Goal: Information Seeking & Learning: Compare options

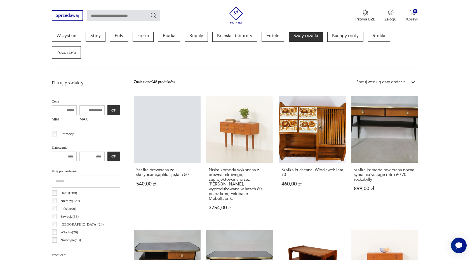
scroll to position [167, 0]
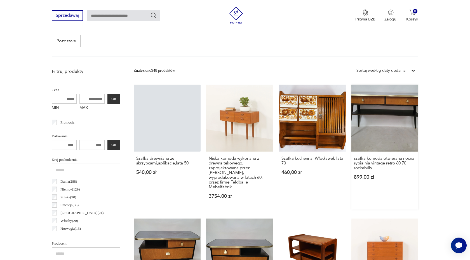
click at [403, 125] on link "szafka komoda otwierana nocna sypialnia vintage retro 60 70 rockabilly 899,00 zł" at bounding box center [385, 147] width 67 height 125
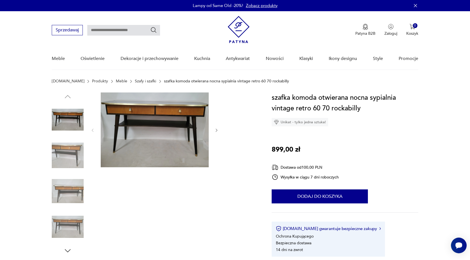
click at [66, 153] on img at bounding box center [68, 155] width 32 height 32
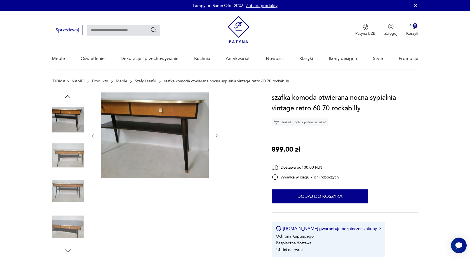
click at [66, 157] on img at bounding box center [68, 155] width 32 height 32
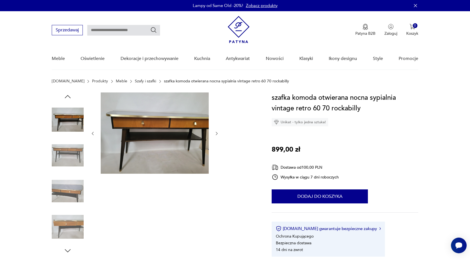
click at [66, 187] on img at bounding box center [68, 191] width 32 height 32
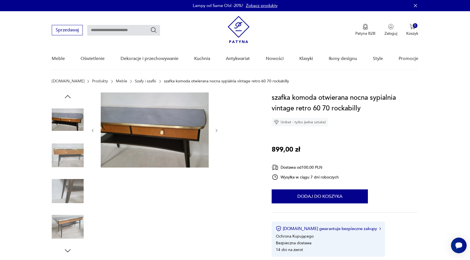
click at [68, 224] on img at bounding box center [68, 227] width 32 height 32
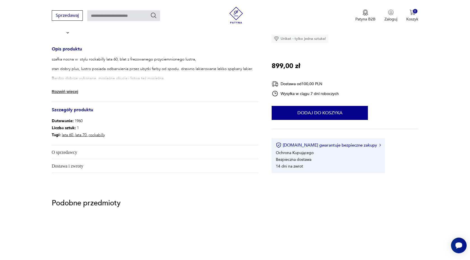
scroll to position [172, 0]
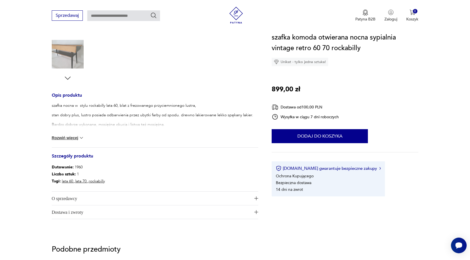
click at [71, 134] on div "szafka nocna w stylu rockabilly lata 60, blat z frezowanego przyciemnionego lus…" at bounding box center [155, 125] width 207 height 45
click at [71, 137] on button "Rozwiń więcej" at bounding box center [68, 138] width 32 height 6
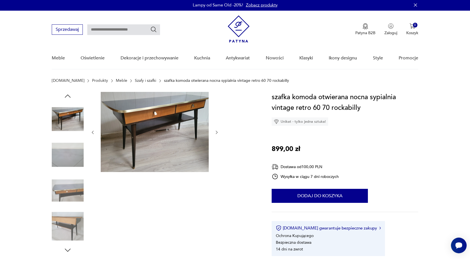
scroll to position [0, 0]
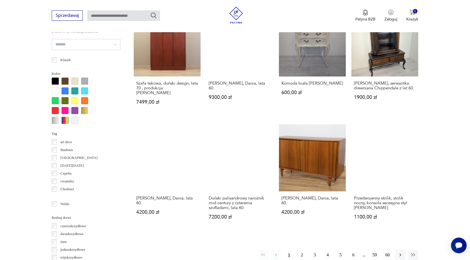
scroll to position [574, 0]
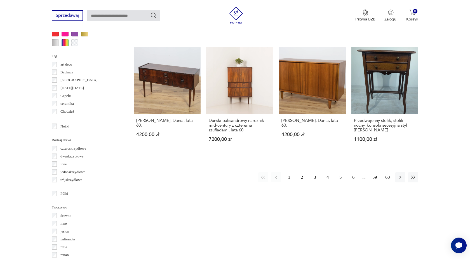
click at [302, 172] on button "2" at bounding box center [302, 177] width 10 height 10
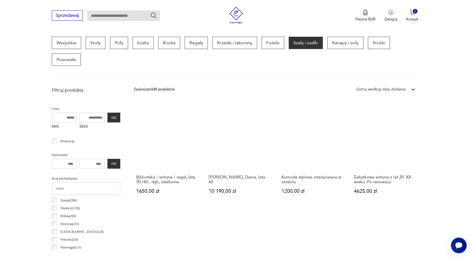
scroll to position [292, 0]
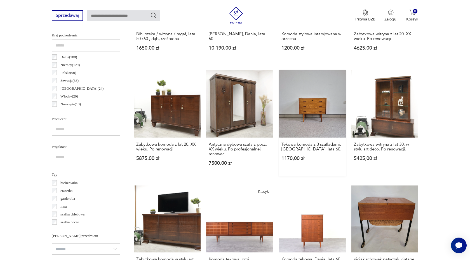
click at [298, 105] on link "Tekowa komoda z 3 szufladami, [GEOGRAPHIC_DATA], lata 60. 1170,00 zł" at bounding box center [312, 123] width 67 height 106
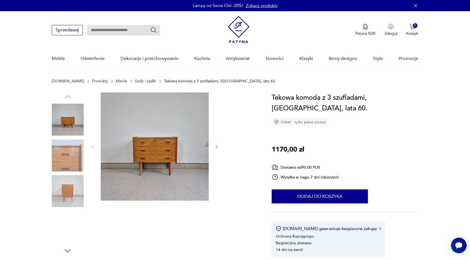
click at [73, 155] on img at bounding box center [68, 155] width 32 height 32
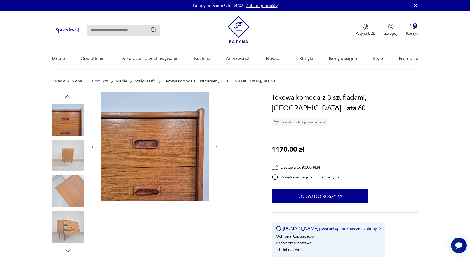
click at [66, 179] on img at bounding box center [68, 191] width 32 height 32
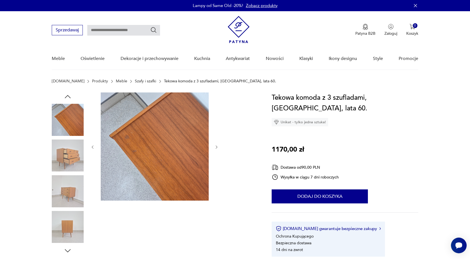
click at [63, 218] on img at bounding box center [68, 227] width 32 height 32
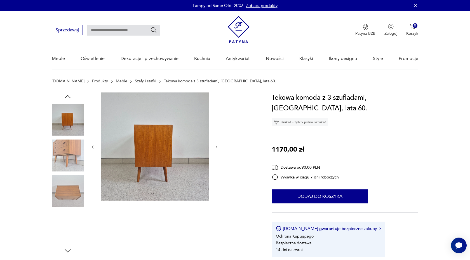
click at [63, 218] on img at bounding box center [68, 227] width 32 height 32
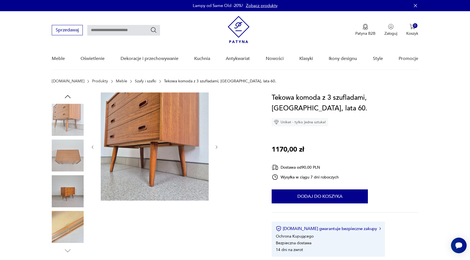
click at [28, 83] on section "[DOMAIN_NAME] Produkty Meble Szafy i szafki Tekowa komoda z 3 szufladami, [GEOG…" at bounding box center [235, 85] width 470 height 13
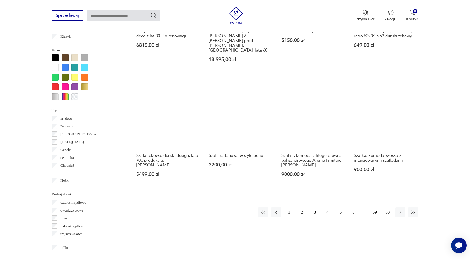
scroll to position [527, 0]
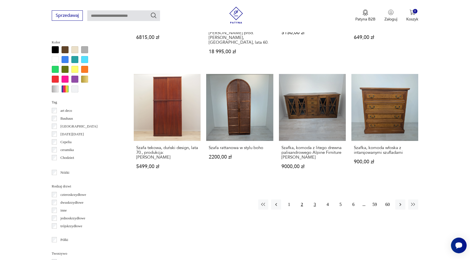
click at [314, 199] on button "3" at bounding box center [315, 204] width 10 height 10
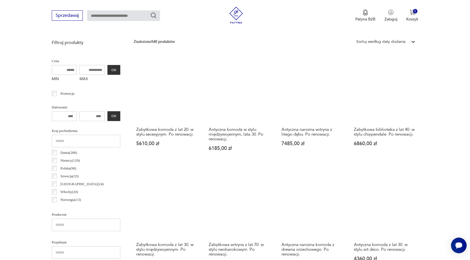
scroll to position [98, 0]
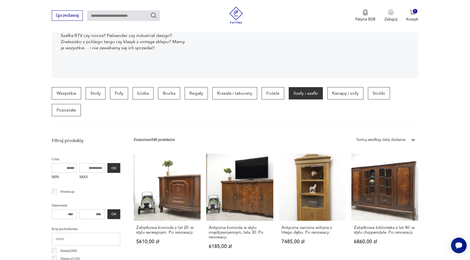
click at [366, 140] on div "Sortuj według daty dodania" at bounding box center [381, 140] width 49 height 6
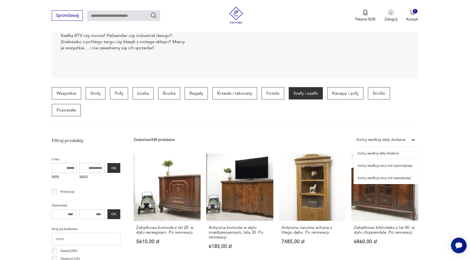
click at [392, 165] on div "Sortuj według ceny (od najmniejszej)" at bounding box center [386, 165] width 65 height 12
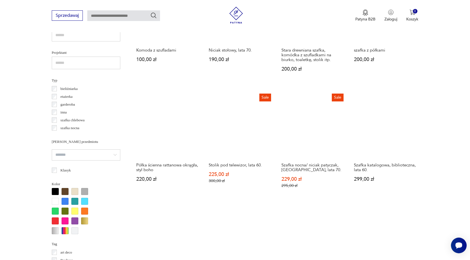
scroll to position [484, 0]
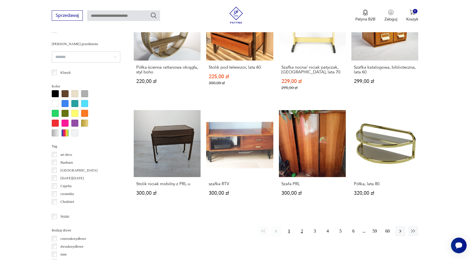
click at [300, 228] on button "2" at bounding box center [302, 231] width 10 height 10
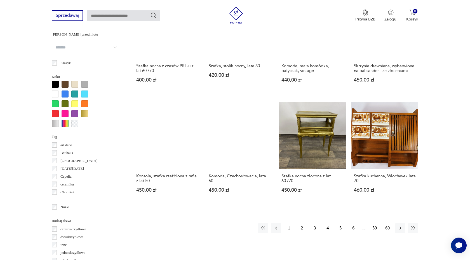
scroll to position [502, 0]
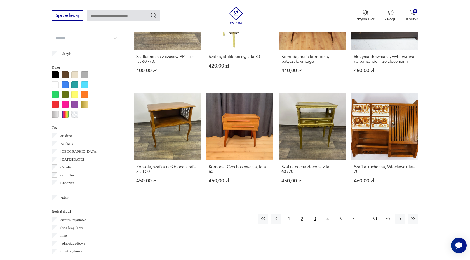
click at [314, 214] on button "3" at bounding box center [315, 219] width 10 height 10
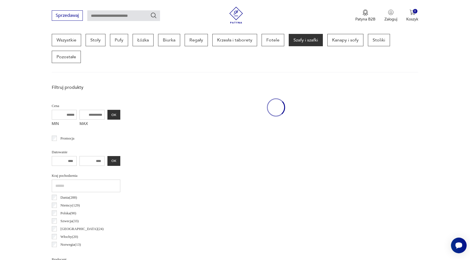
scroll to position [149, 0]
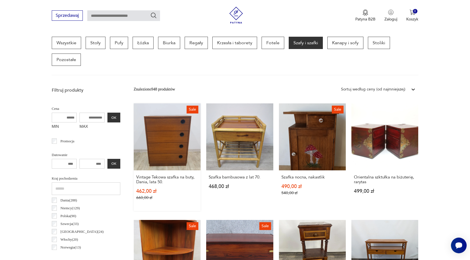
click at [164, 139] on link "Sale Vintage Tekowa szafka na buty, Dania, lata 50. 462,00 zł 660,00 zł" at bounding box center [167, 157] width 67 height 108
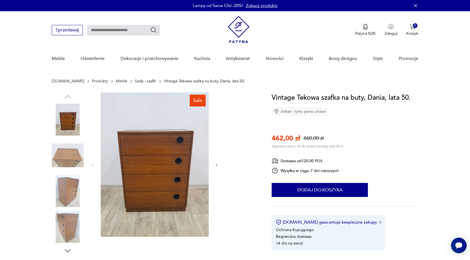
click at [80, 150] on img at bounding box center [68, 155] width 32 height 32
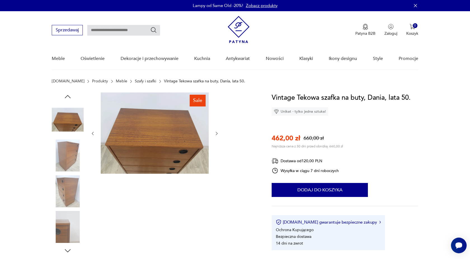
click at [70, 154] on img at bounding box center [68, 155] width 32 height 32
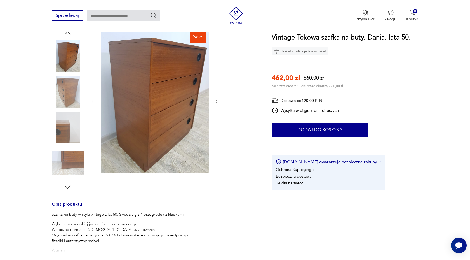
scroll to position [99, 0]
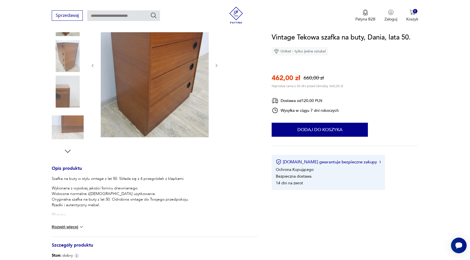
click at [66, 146] on div at bounding box center [68, 74] width 32 height 162
click at [67, 151] on icon "button" at bounding box center [68, 151] width 6 height 3
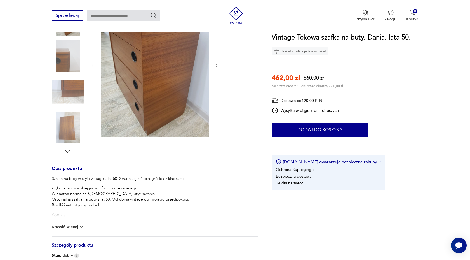
click at [67, 151] on icon "button" at bounding box center [68, 151] width 8 height 8
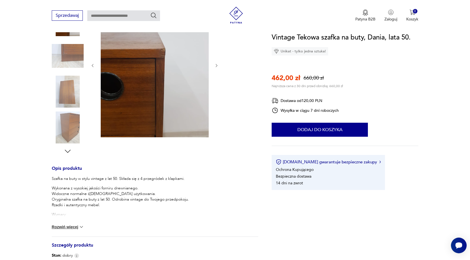
click at [67, 151] on icon "button" at bounding box center [68, 151] width 8 height 8
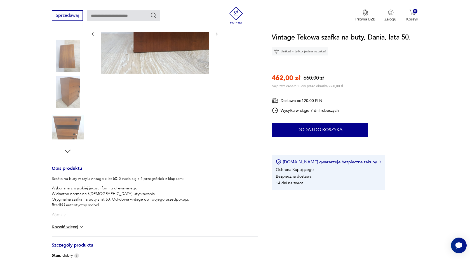
click at [65, 123] on img at bounding box center [68, 127] width 32 height 32
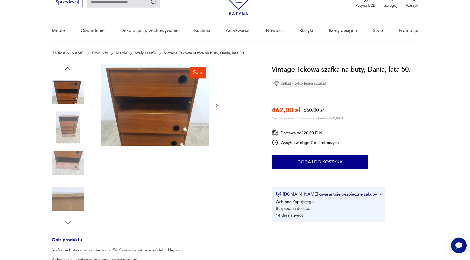
scroll to position [37, 0]
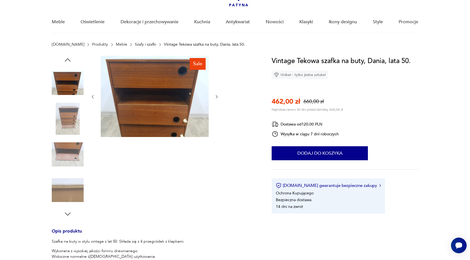
click at [67, 216] on icon "button" at bounding box center [68, 214] width 8 height 8
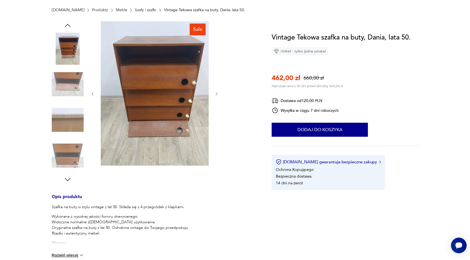
scroll to position [100, 0]
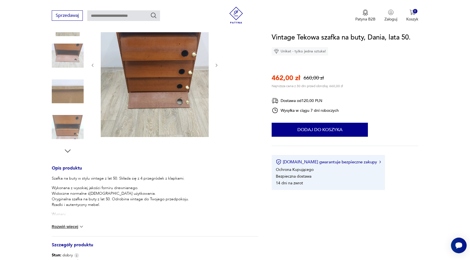
click at [77, 225] on button "Rozwiń więcej" at bounding box center [68, 227] width 32 height 6
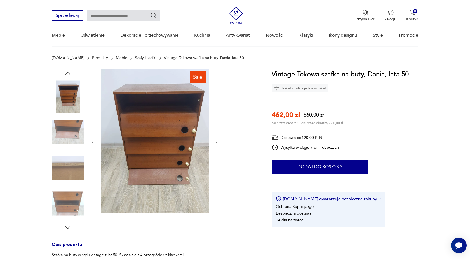
scroll to position [0, 0]
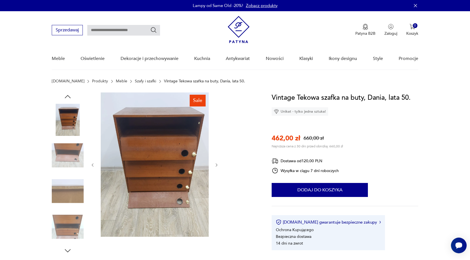
click at [66, 116] on img at bounding box center [68, 120] width 32 height 32
click at [66, 94] on icon "button" at bounding box center [68, 96] width 8 height 8
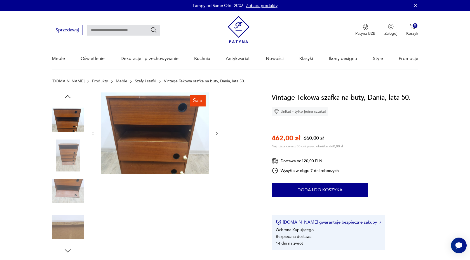
click at [68, 96] on icon "button" at bounding box center [68, 96] width 6 height 3
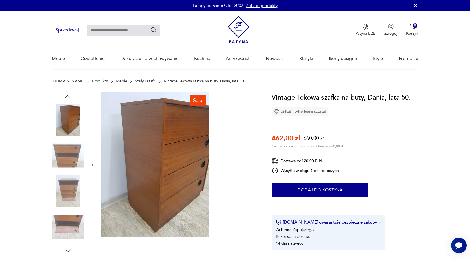
click at [70, 121] on img at bounding box center [68, 120] width 32 height 32
click at [68, 125] on img at bounding box center [68, 120] width 32 height 32
click at [69, 95] on icon "button" at bounding box center [68, 96] width 8 height 8
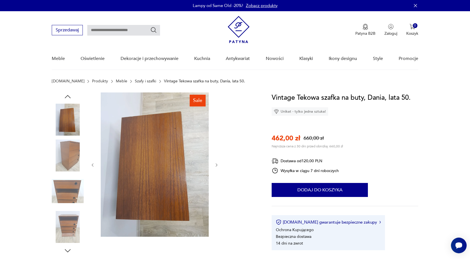
click at [67, 95] on icon "button" at bounding box center [68, 96] width 6 height 3
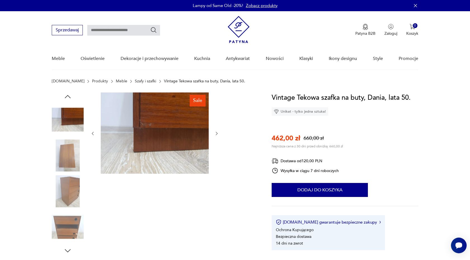
click at [67, 95] on icon "button" at bounding box center [68, 96] width 6 height 3
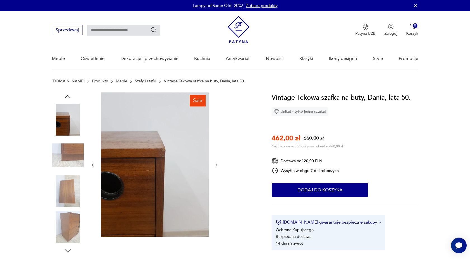
click at [67, 96] on icon "button" at bounding box center [68, 96] width 8 height 8
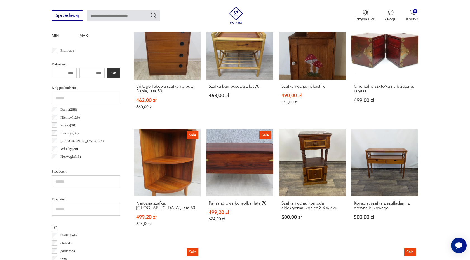
scroll to position [283, 0]
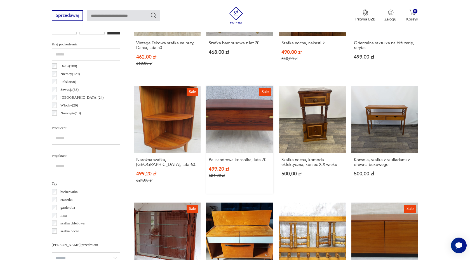
click at [223, 114] on link "Sale Palisandrowa konsolka, lata 70. 499,20 zł 624,00 zł" at bounding box center [239, 140] width 67 height 108
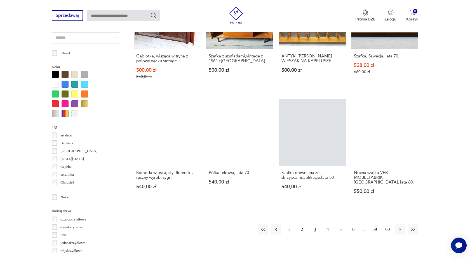
scroll to position [552, 0]
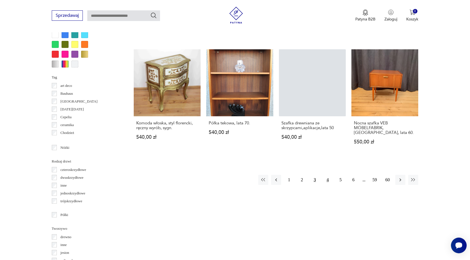
click at [326, 175] on button "4" at bounding box center [328, 180] width 10 height 10
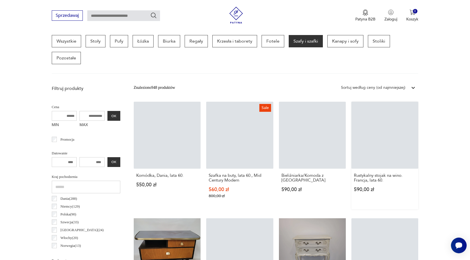
scroll to position [149, 0]
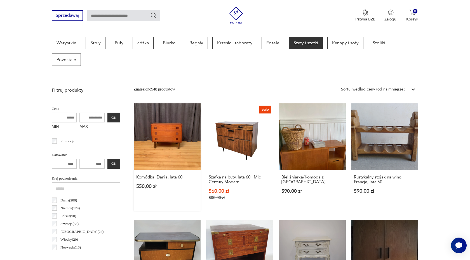
click at [158, 133] on link "Komódka, Dania, lata 60. 550,00 zł" at bounding box center [167, 157] width 67 height 108
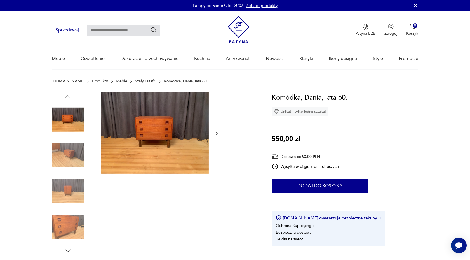
click at [66, 154] on img at bounding box center [68, 155] width 32 height 32
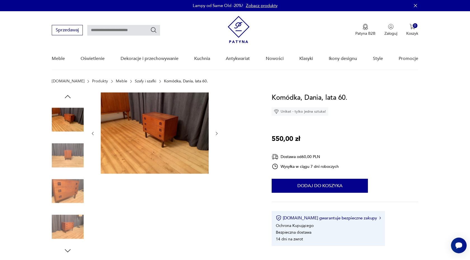
click at [68, 182] on img at bounding box center [68, 191] width 32 height 32
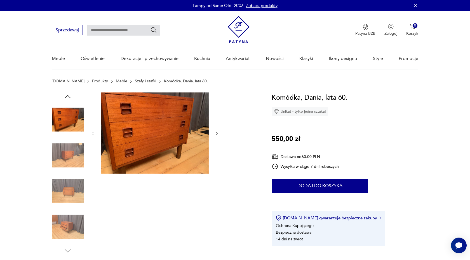
scroll to position [152, 0]
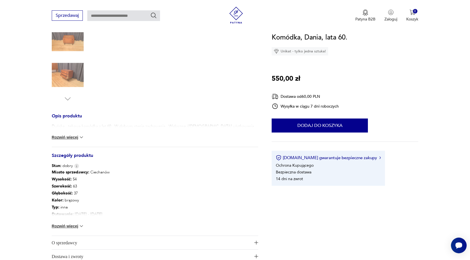
click at [76, 226] on button "Rozwiń więcej" at bounding box center [68, 226] width 32 height 6
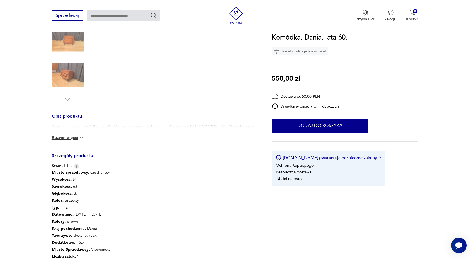
scroll to position [206, 0]
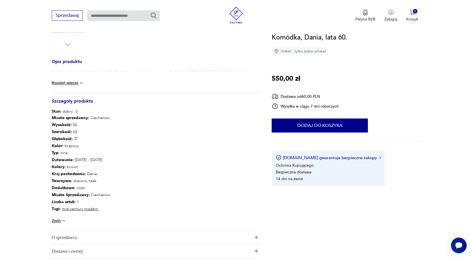
click at [71, 82] on button "Rozwiń więcej" at bounding box center [68, 83] width 32 height 6
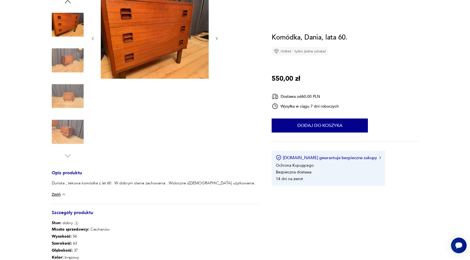
scroll to position [7, 0]
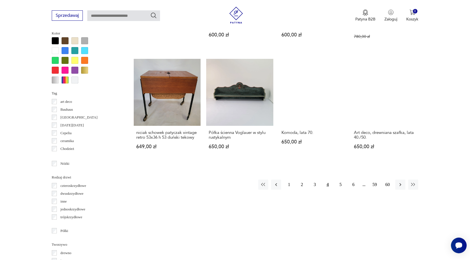
scroll to position [571, 0]
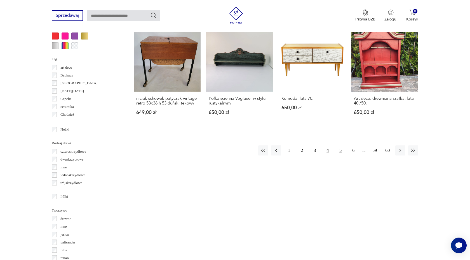
click at [340, 151] on button "5" at bounding box center [341, 150] width 10 height 10
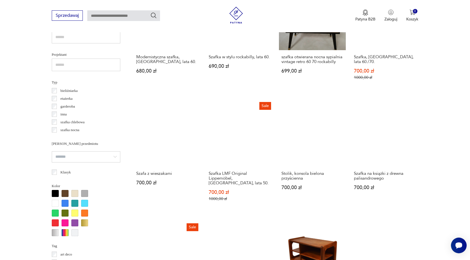
scroll to position [510, 0]
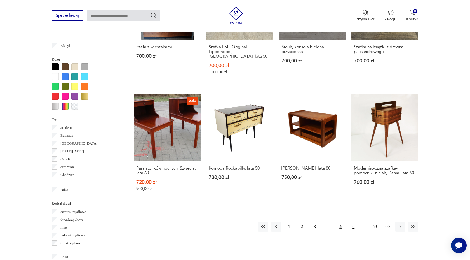
click at [354, 221] on button "6" at bounding box center [354, 226] width 10 height 10
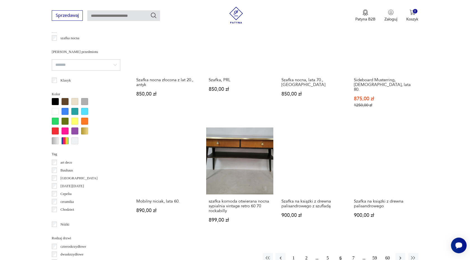
scroll to position [509, 0]
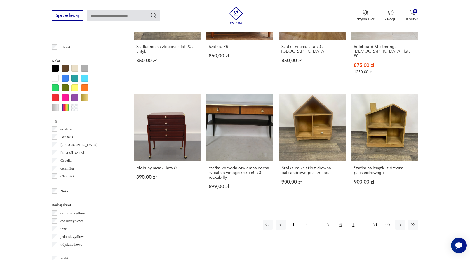
click at [353, 221] on button "7" at bounding box center [354, 225] width 10 height 10
